Goal: Task Accomplishment & Management: Use online tool/utility

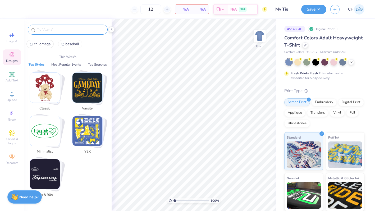
type input "q"
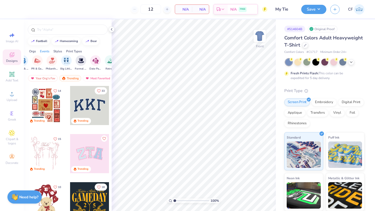
scroll to position [0, 107]
click at [93, 61] on img "filter for Date Parties & Socials" at bounding box center [94, 60] width 6 height 6
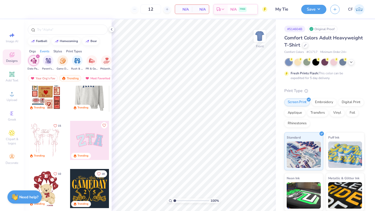
scroll to position [0, 0]
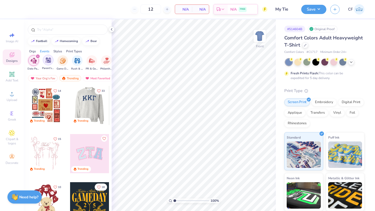
click at [49, 62] on img "filter for Parent's Weekend" at bounding box center [48, 60] width 6 height 6
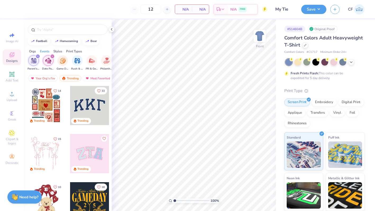
click at [49, 62] on img "filter for Date Parties & Socials" at bounding box center [48, 61] width 6 height 6
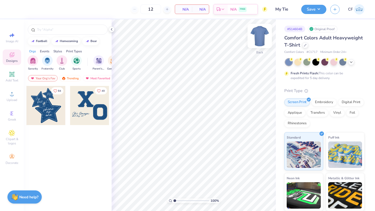
click at [259, 36] on img at bounding box center [259, 35] width 21 height 21
click at [68, 80] on div "Trending" at bounding box center [70, 78] width 22 height 6
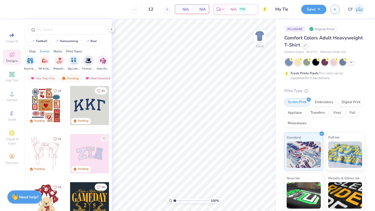
scroll to position [0, 99]
click at [99, 62] on img "filter for Date Parties & Socials" at bounding box center [101, 60] width 6 height 6
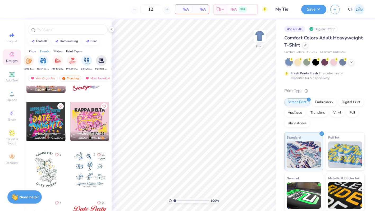
scroll to position [1187, 0]
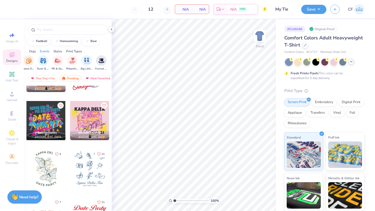
click at [353, 60] on div at bounding box center [351, 62] width 6 height 6
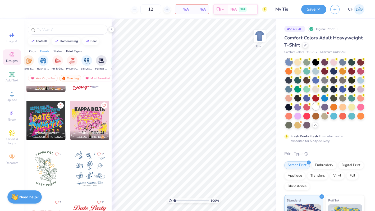
click at [316, 106] on div at bounding box center [315, 106] width 7 height 7
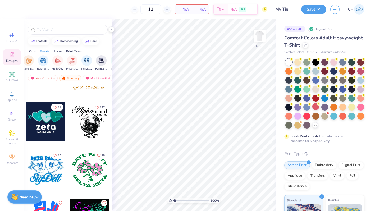
scroll to position [1759, 0]
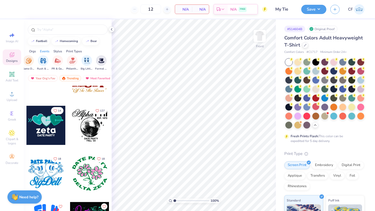
click at [96, 133] on div at bounding box center [89, 125] width 39 height 39
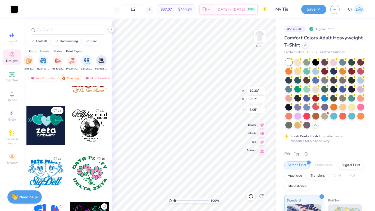
type input "10.33"
type input "9.52"
type input "3.00"
type input "11.28"
type input "10.41"
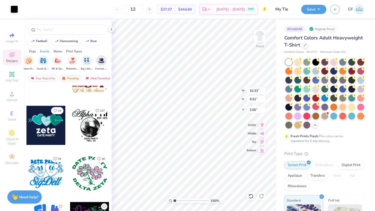
type input "3.02"
type input "11.95"
type input "11.02"
type input "3.04"
click at [253, 91] on input "11.95" at bounding box center [255, 90] width 19 height 7
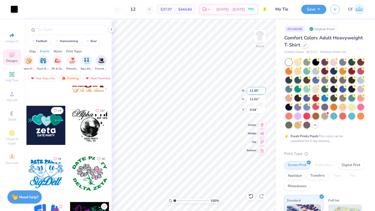
click at [253, 91] on input "11.95" at bounding box center [255, 90] width 19 height 7
type input "12.00"
type input "11.07"
click at [251, 111] on input "3.02" at bounding box center [255, 109] width 19 height 7
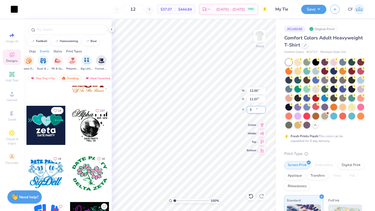
type input "3.00"
click at [262, 125] on icon at bounding box center [261, 124] width 7 height 6
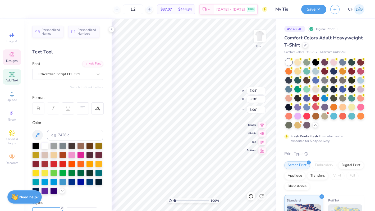
type textarea "Chi"
type textarea "OMEGA"
type input "3.28"
click at [15, 74] on div "Add Text" at bounding box center [12, 77] width 18 height 16
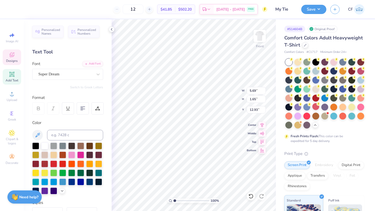
click at [15, 54] on div "Designs" at bounding box center [12, 57] width 18 height 16
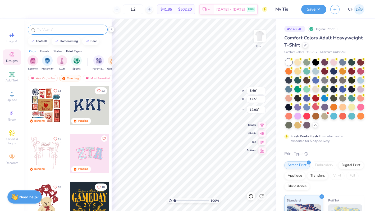
click at [70, 31] on input "text" at bounding box center [70, 29] width 68 height 5
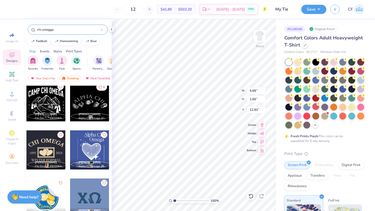
scroll to position [581, 0]
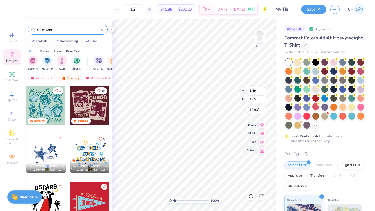
type input "chi omegg"
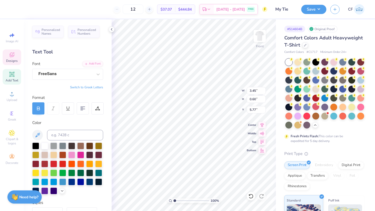
type textarea "EST. 1895"
drag, startPoint x: 175, startPoint y: 200, endPoint x: 184, endPoint y: 200, distance: 9.2
type input "3.69"
click at [184, 200] on input "range" at bounding box center [191, 200] width 36 height 5
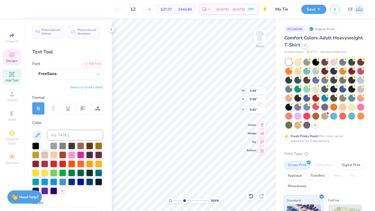
type input "5.92"
type input "4.66"
type input "12.77"
type textarea "MY TIE"
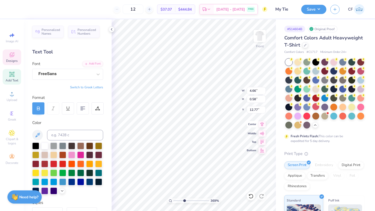
click at [263, 124] on icon at bounding box center [261, 124] width 7 height 6
type input "2.38"
type input "0.56"
type input "12.84"
type input "3.02"
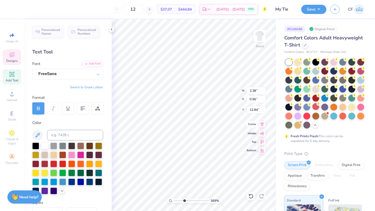
type input "0.59"
type input "13.45"
type textarea "FALL 2025"
click at [263, 124] on icon at bounding box center [261, 125] width 7 height 6
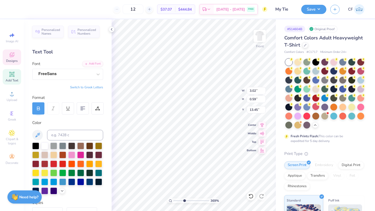
type input "3.66"
type input "0.57"
type input "13.52"
drag, startPoint x: 184, startPoint y: 201, endPoint x: 176, endPoint y: 200, distance: 8.0
type input "1.44"
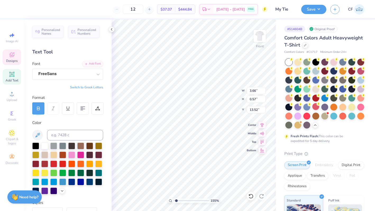
click at [176, 200] on input "range" at bounding box center [191, 200] width 36 height 5
type input "13.75"
drag, startPoint x: 176, startPoint y: 199, endPoint x: 186, endPoint y: 199, distance: 9.2
type input "4.17"
click at [186, 199] on input "range" at bounding box center [191, 200] width 36 height 5
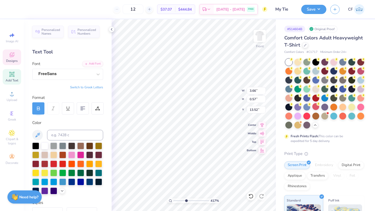
type input "13.52"
click at [261, 123] on icon at bounding box center [261, 124] width 7 height 6
type input "2.38"
type input "0.56"
type input "12.84"
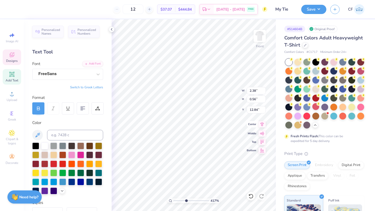
click at [264, 125] on icon at bounding box center [261, 124] width 7 height 6
drag, startPoint x: 186, startPoint y: 200, endPoint x: 173, endPoint y: 200, distance: 13.5
type input "1"
click at [173, 200] on input "range" at bounding box center [191, 200] width 36 height 5
type input "6.21"
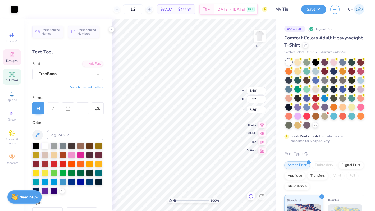
click at [250, 193] on div at bounding box center [250, 196] width 8 height 8
type input "6.21"
type input "3.66"
type input "0.57"
type input "13.96"
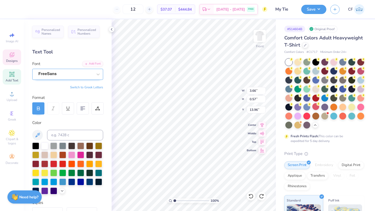
click at [53, 74] on div "FreeSans" at bounding box center [65, 74] width 55 height 8
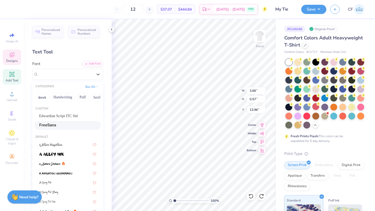
click at [69, 113] on div "Edwardian Script ITC Std" at bounding box center [67, 115] width 67 height 9
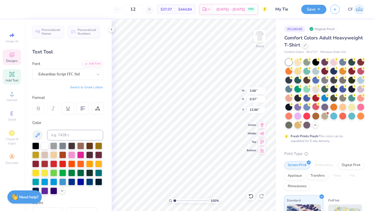
type input "4.03"
type input "0.56"
type textarea "Fall 2025"
type input "1.77"
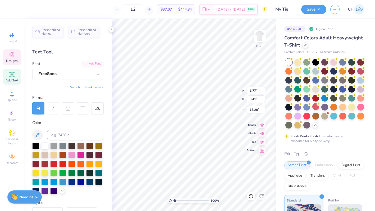
type input "0.41"
click at [261, 124] on icon at bounding box center [261, 124] width 7 height 6
type textarea "My Tie Fall 2025"
type input "13.36"
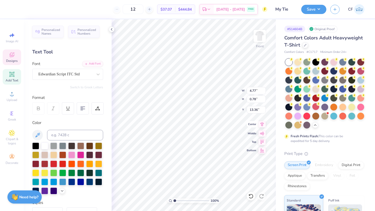
click at [259, 124] on icon at bounding box center [261, 124] width 7 height 6
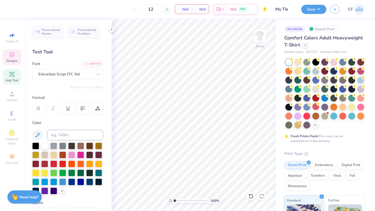
click at [14, 58] on div "Designs" at bounding box center [12, 57] width 18 height 16
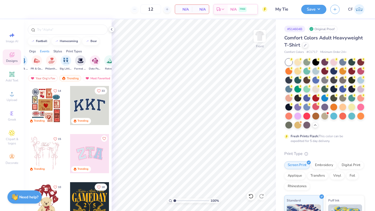
scroll to position [0, 108]
click at [99, 59] on div "Parent's Weekend Game Day Rush & Bid PR & General Philanthropy Big Little Revea…" at bounding box center [87, 63] width 205 height 16
click at [93, 59] on img "filter for Date Parties & Socials" at bounding box center [92, 60] width 6 height 6
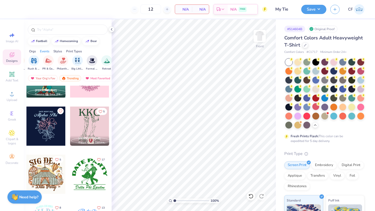
scroll to position [76, 0]
